Goal: Task Accomplishment & Management: Manage account settings

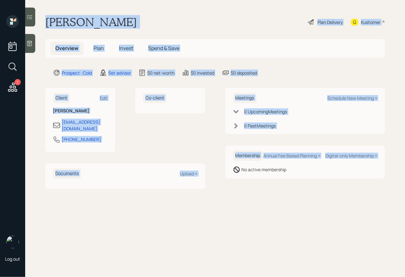
drag, startPoint x: 47, startPoint y: 22, endPoint x: 230, endPoint y: 177, distance: 240.0
click at [230, 177] on main "[PERSON_NAME] Plan Delivery Kustomer Overview Plan Invest Spend & Save Prospect…" at bounding box center [215, 138] width 380 height 277
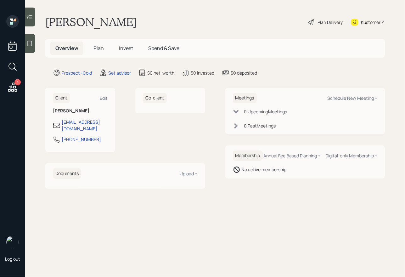
click at [262, 185] on main "[PERSON_NAME] Plan Delivery Kustomer Overview Plan Invest Spend & Save Prospect…" at bounding box center [215, 138] width 380 height 277
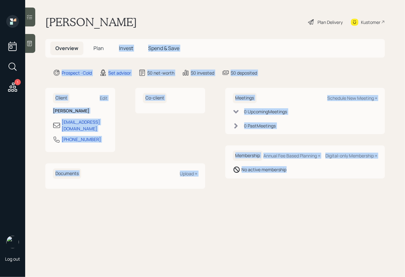
drag, startPoint x: 299, startPoint y: 185, endPoint x: 119, endPoint y: 25, distance: 241.6
click at [119, 25] on main "[PERSON_NAME] Plan Delivery Kustomer Overview Plan Invest Spend & Save Prospect…" at bounding box center [215, 138] width 380 height 277
click at [119, 25] on h1 "[PERSON_NAME]" at bounding box center [91, 22] width 92 height 14
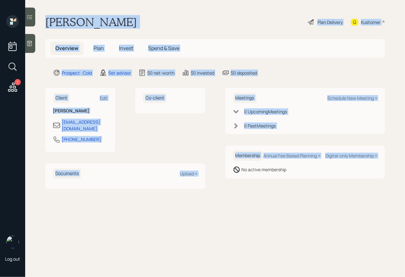
drag, startPoint x: 45, startPoint y: 23, endPoint x: 241, endPoint y: 191, distance: 258.2
click at [241, 191] on main "[PERSON_NAME] Plan Delivery Kustomer Overview Plan Invest Spend & Save Prospect…" at bounding box center [215, 138] width 380 height 277
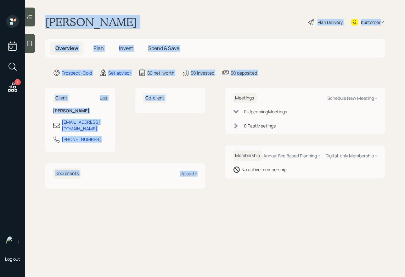
drag, startPoint x: 45, startPoint y: 20, endPoint x: 208, endPoint y: 172, distance: 222.4
click at [208, 172] on main "[PERSON_NAME] Plan Delivery Kustomer Overview Plan Invest Spend & Save Prospect…" at bounding box center [215, 138] width 380 height 277
click at [208, 172] on div "Client Edit [PERSON_NAME] [EMAIL_ADDRESS][DOMAIN_NAME] [PHONE_NUMBER] Co-client…" at bounding box center [215, 138] width 340 height 101
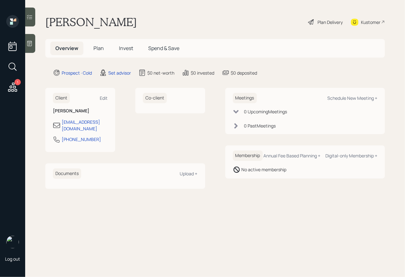
click at [29, 46] on icon at bounding box center [29, 43] width 6 height 6
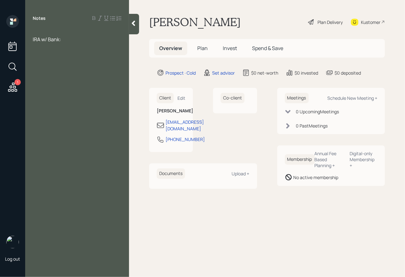
click at [37, 32] on div at bounding box center [77, 32] width 89 height 7
click at [36, 28] on div "Notes IRA w/ Bank:" at bounding box center [77, 142] width 104 height 254
click at [36, 30] on div at bounding box center [77, 32] width 89 height 7
drag, startPoint x: 67, startPoint y: 48, endPoint x: 32, endPoint y: 48, distance: 34.6
click at [32, 48] on div "IRA w/ Bank:" at bounding box center [77, 39] width 104 height 21
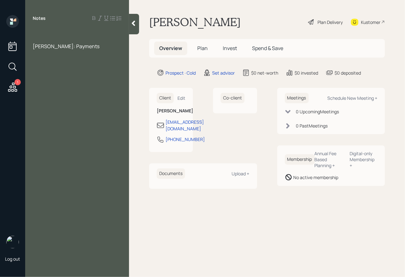
click at [44, 33] on div at bounding box center [77, 32] width 89 height 7
click at [93, 46] on div "[PERSON_NAME]: Payments" at bounding box center [77, 46] width 89 height 7
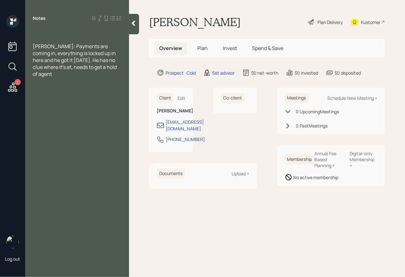
click at [134, 25] on icon at bounding box center [133, 23] width 3 height 5
